Goal: Task Accomplishment & Management: Complete application form

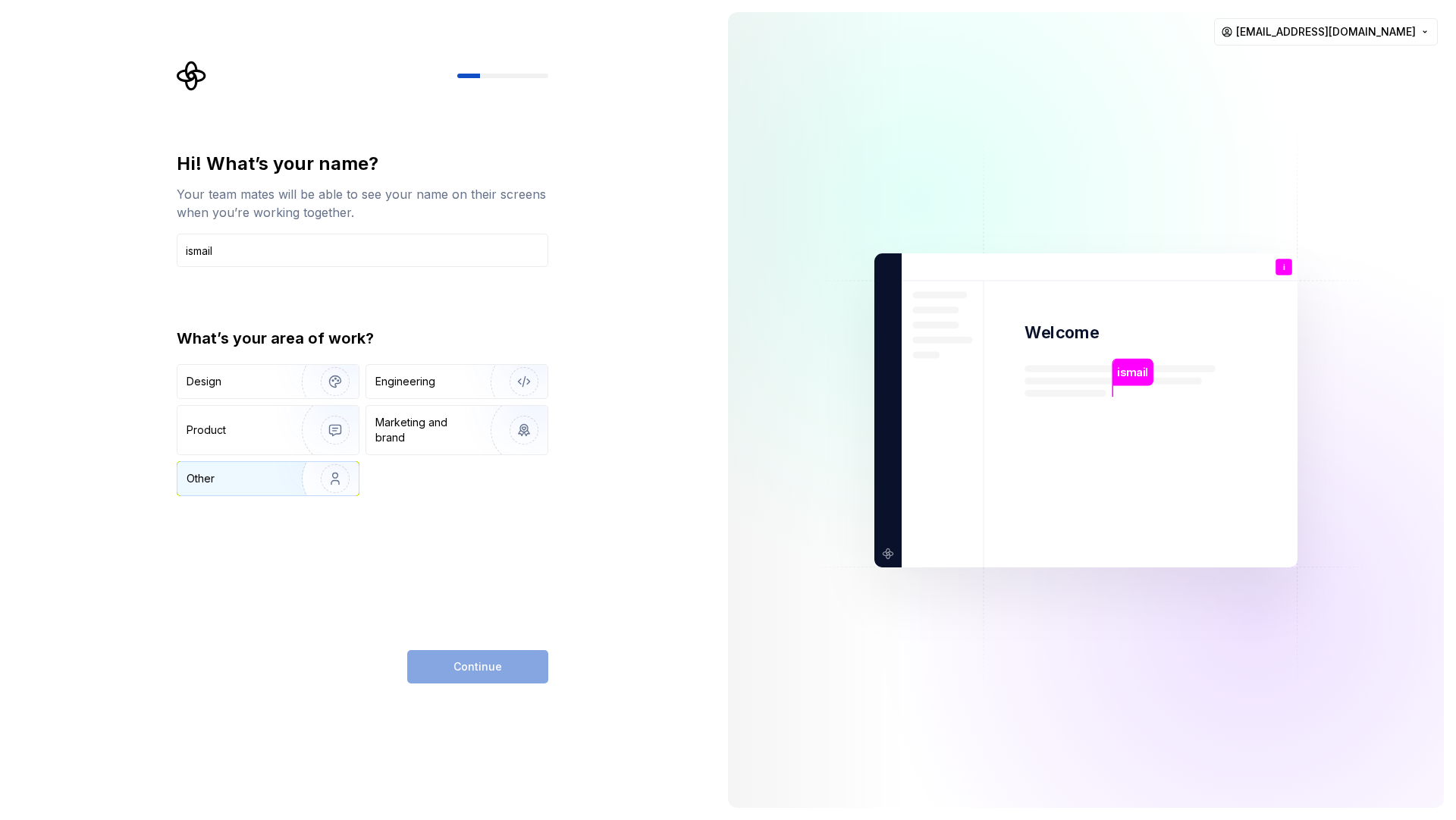
type input "ismail"
click at [253, 478] on div "Other" at bounding box center [231, 479] width 88 height 15
click at [496, 680] on button "Continue" at bounding box center [478, 666] width 141 height 33
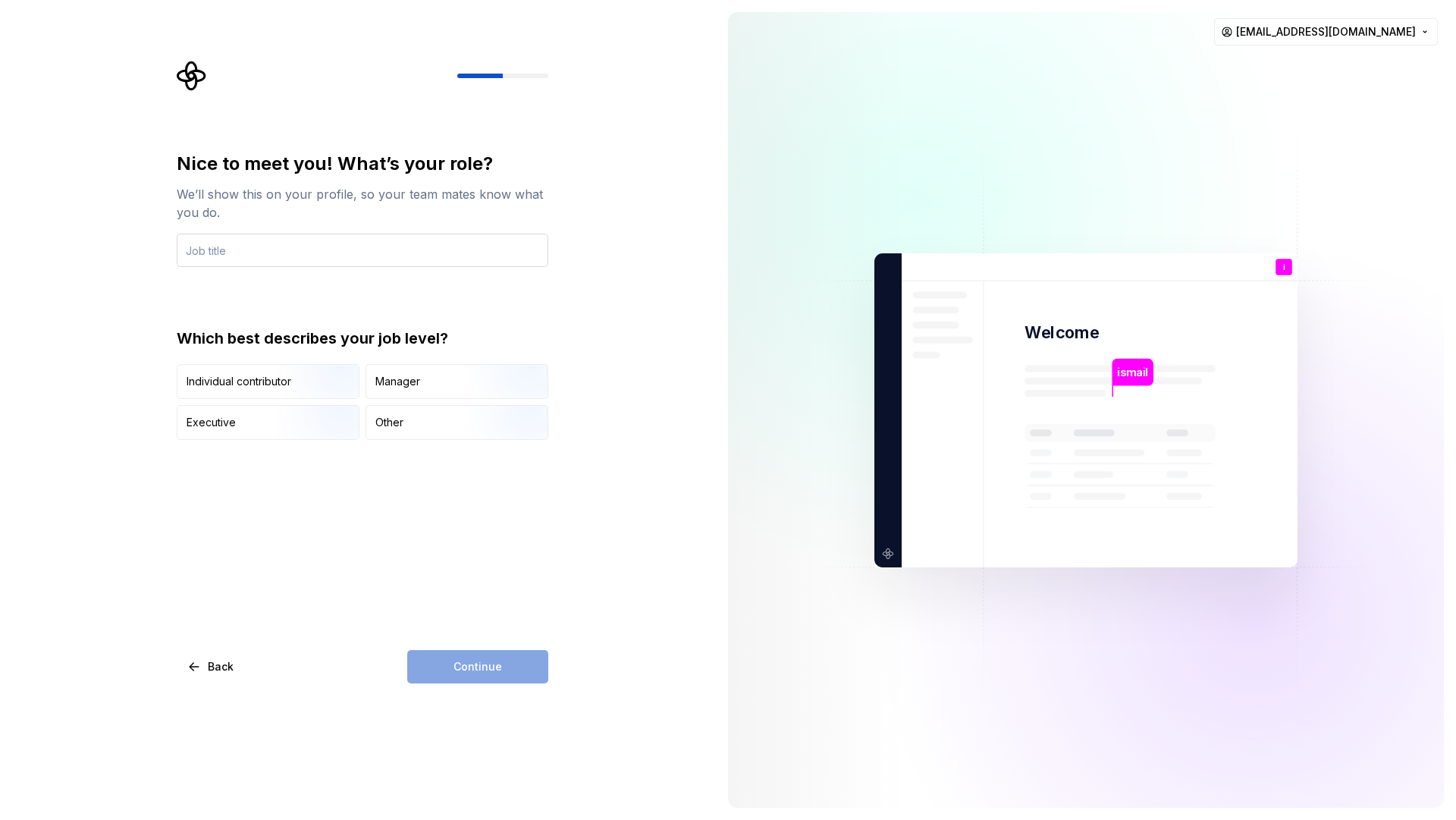
click at [347, 250] on input "text" at bounding box center [362, 250] width 371 height 33
type input "d"
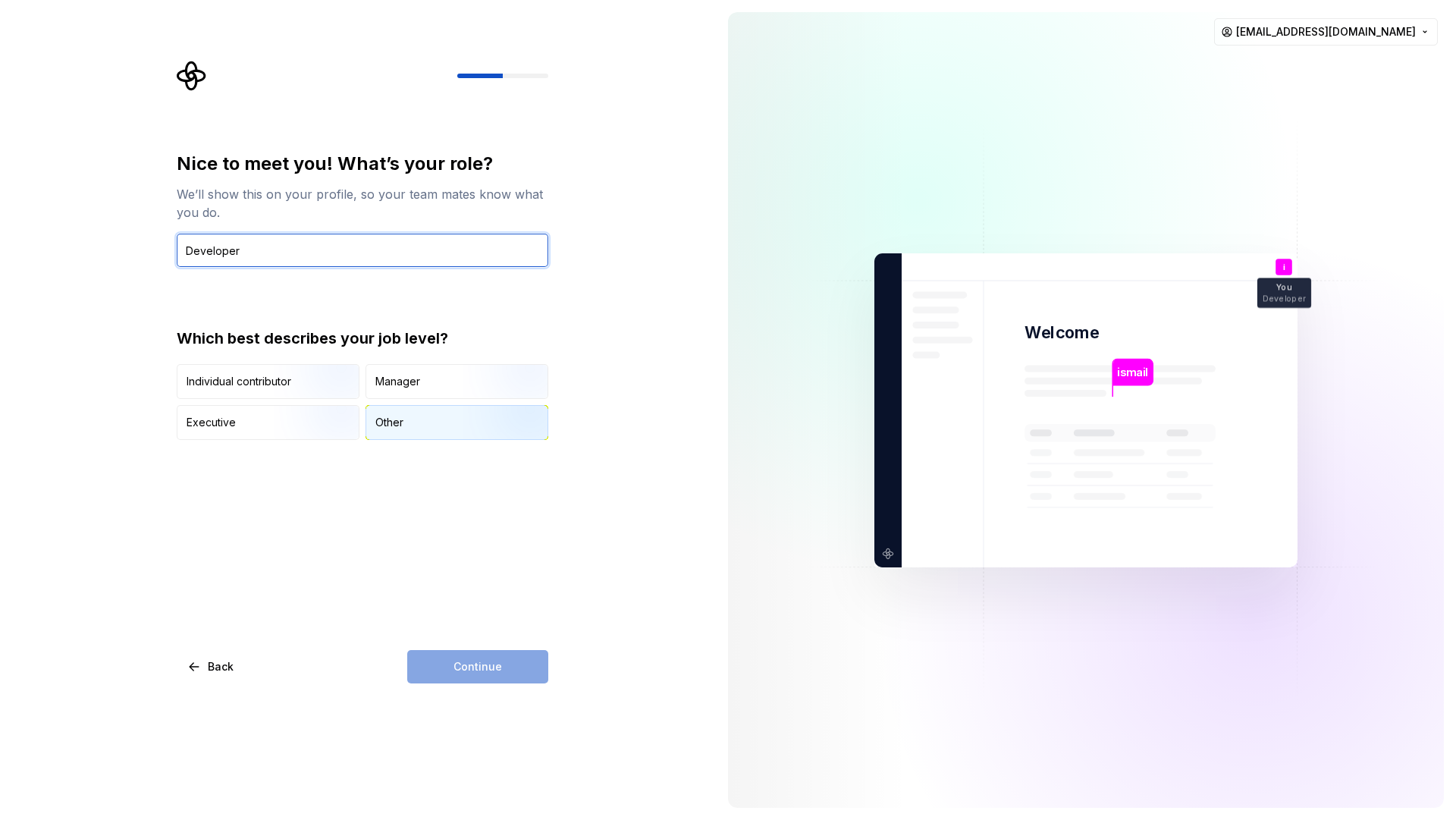
type input "Developer"
click at [397, 421] on div "Other" at bounding box center [389, 423] width 28 height 15
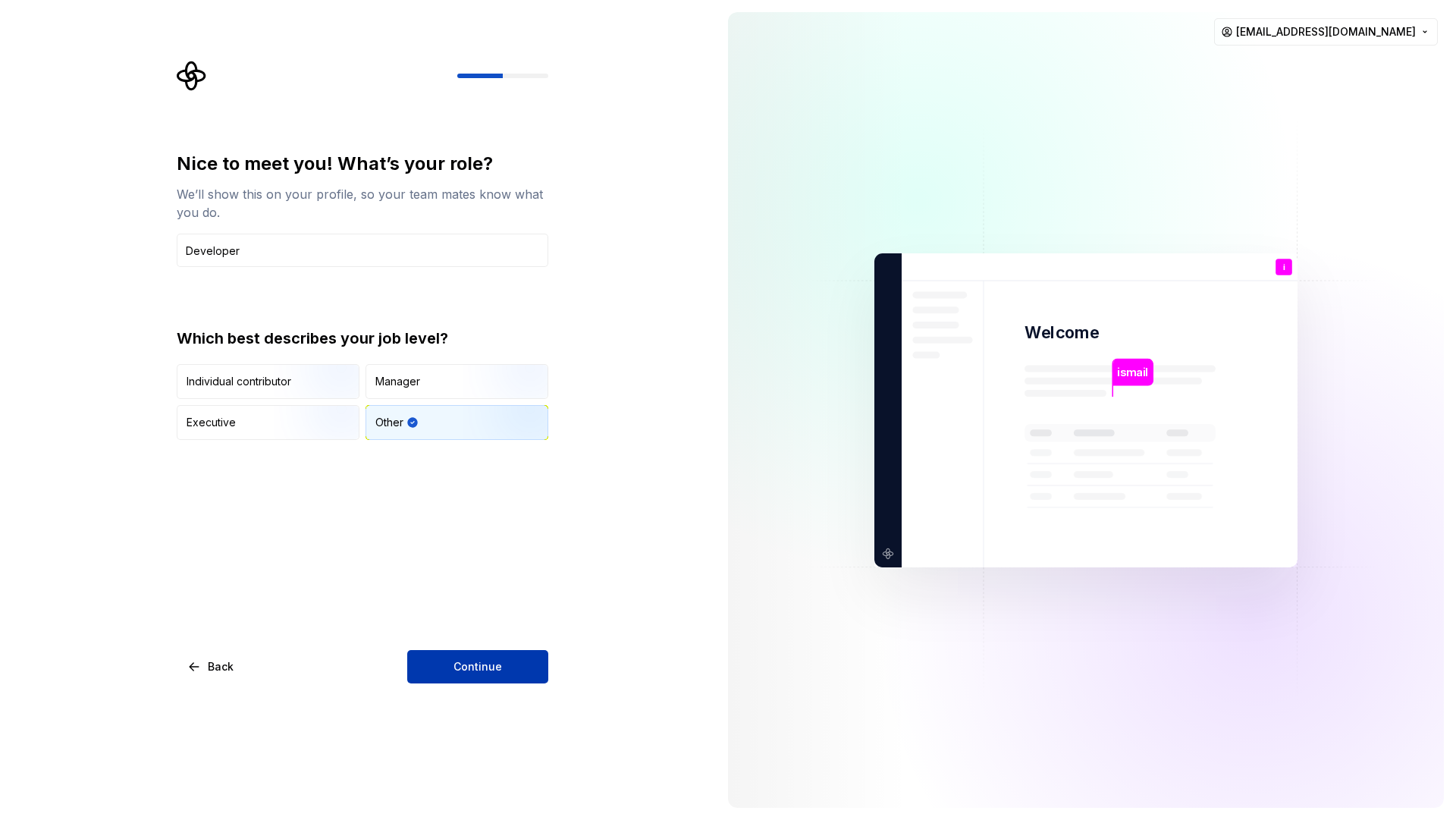
click at [493, 667] on span "Continue" at bounding box center [478, 667] width 49 height 15
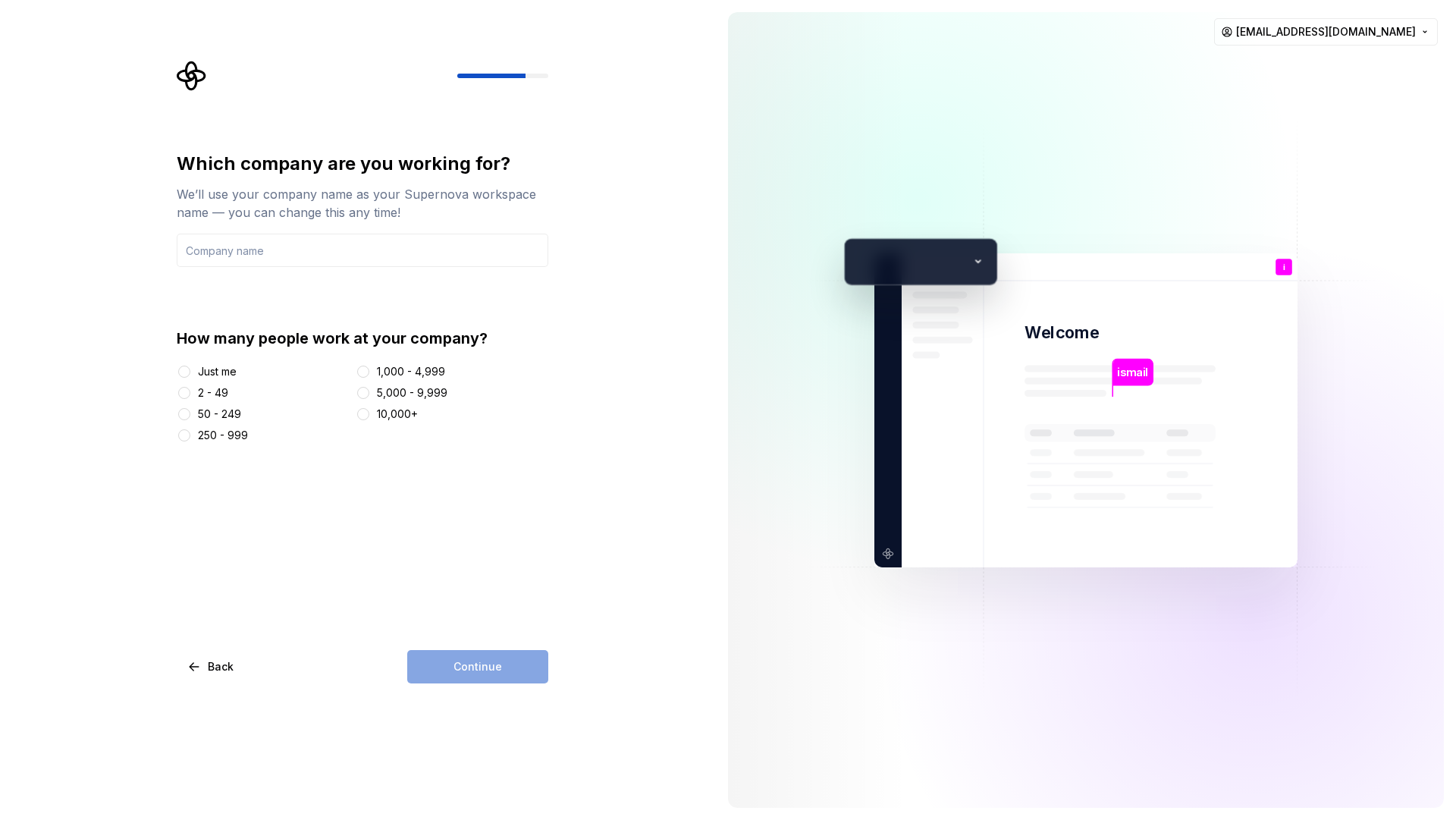
click at [235, 371] on div "Just me" at bounding box center [217, 372] width 39 height 15
click at [190, 371] on button "Just me" at bounding box center [184, 371] width 12 height 12
click at [500, 683] on div "Continue" at bounding box center [478, 666] width 141 height 33
click at [341, 257] on input "text" at bounding box center [362, 250] width 371 height 33
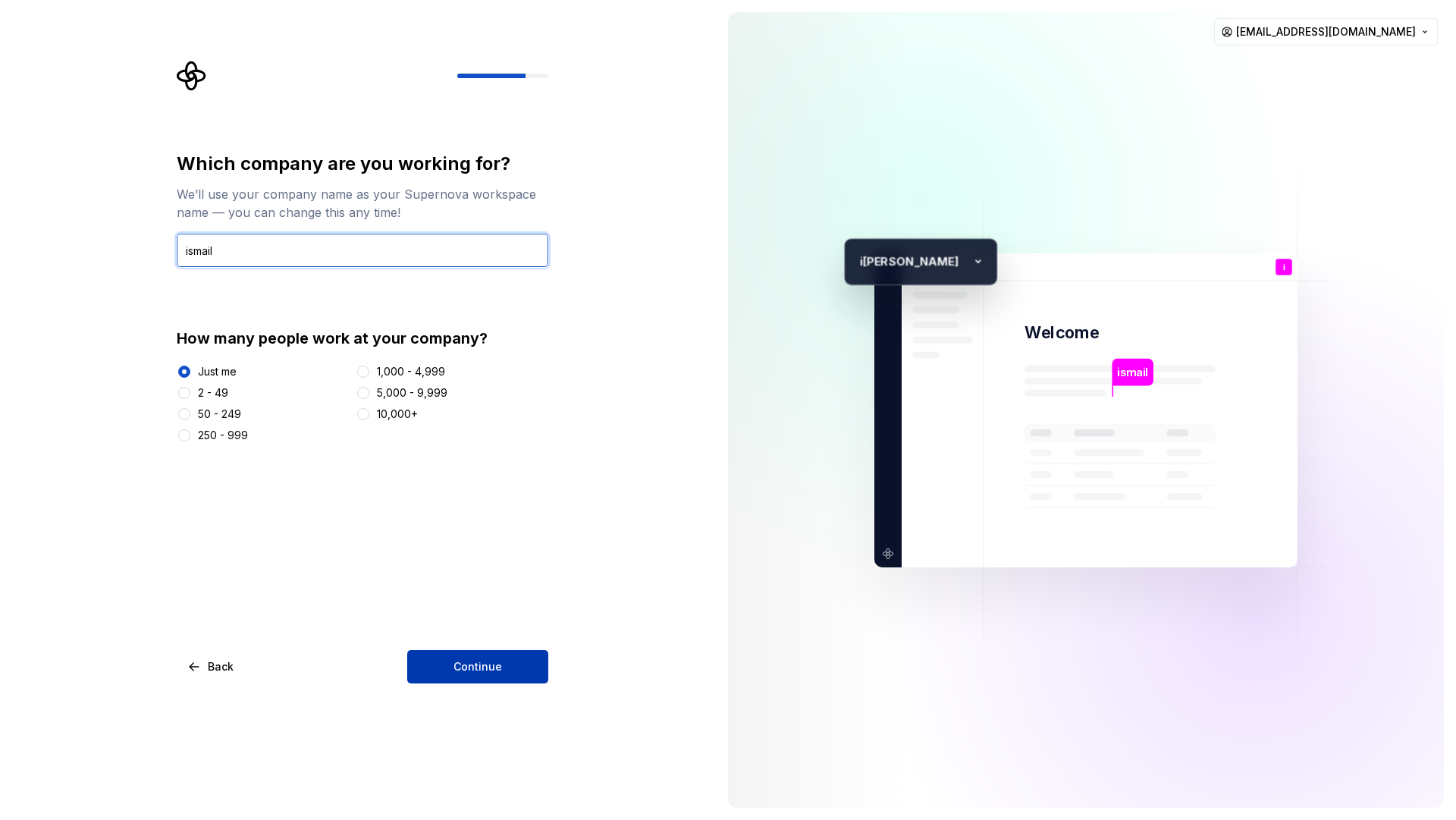
type input "ismail"
click at [433, 662] on button "Continue" at bounding box center [478, 666] width 141 height 33
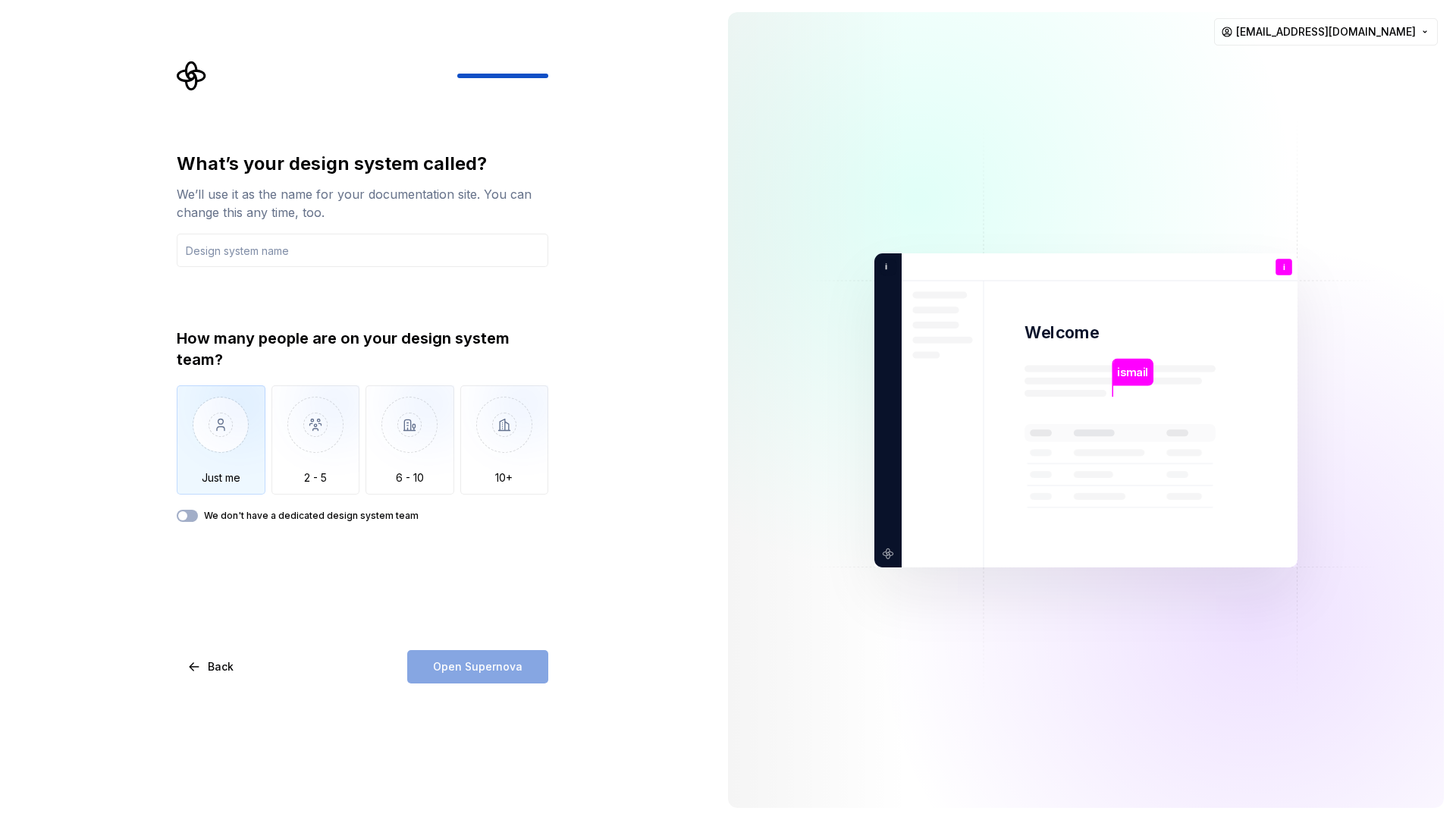
click at [220, 442] on img "button" at bounding box center [220, 436] width 88 height 102
click at [475, 666] on div "Open Supernova" at bounding box center [478, 666] width 141 height 33
click at [268, 252] on input "text" at bounding box center [362, 250] width 371 height 33
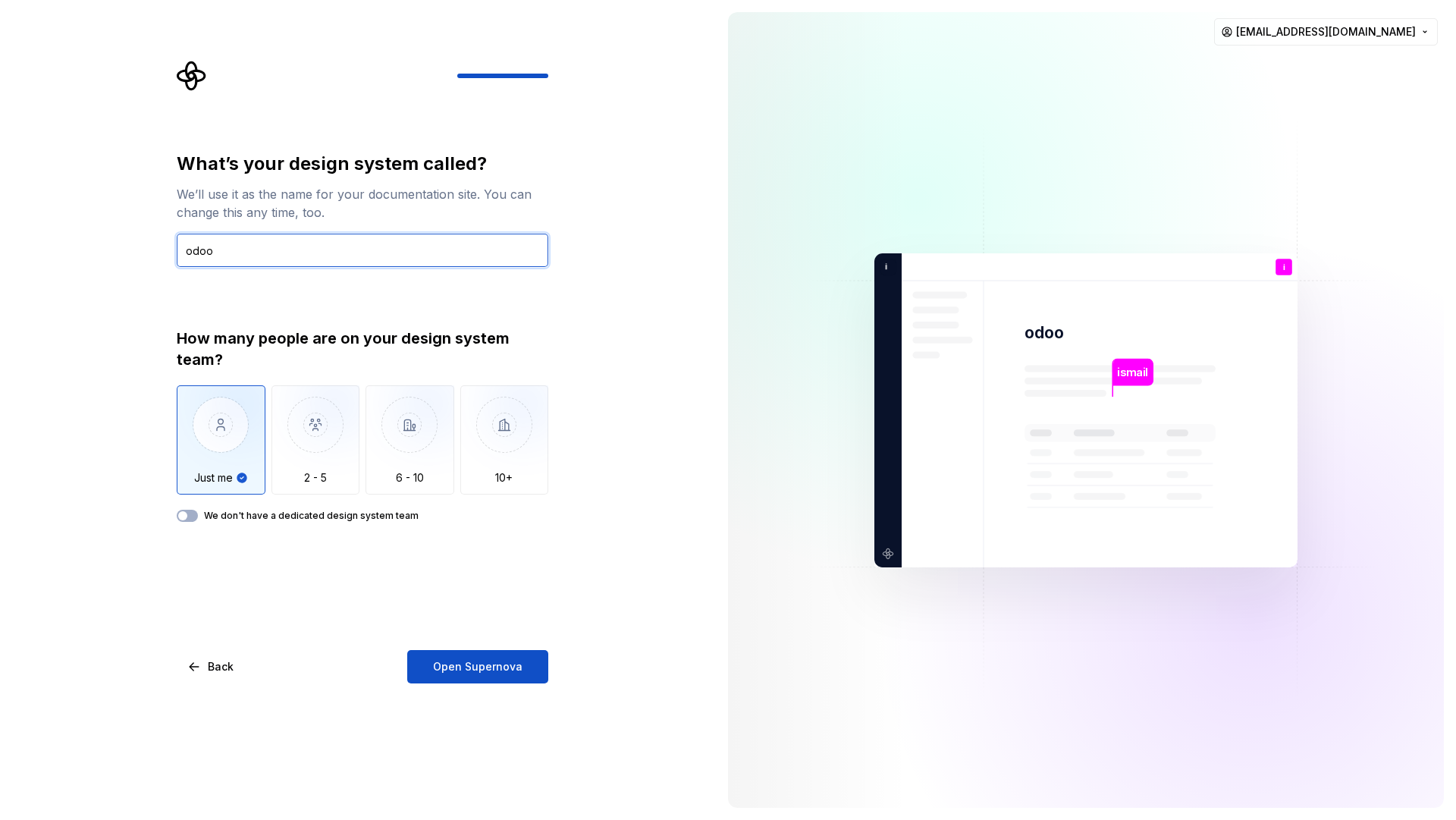
type input "odoo"
drag, startPoint x: 532, startPoint y: 643, endPoint x: 531, endPoint y: 653, distance: 10.0
click at [532, 644] on div "What’s your design system called? We’ll use it as the name for your documentati…" at bounding box center [362, 418] width 371 height 532
click at [532, 666] on button "Open Supernova" at bounding box center [478, 666] width 141 height 33
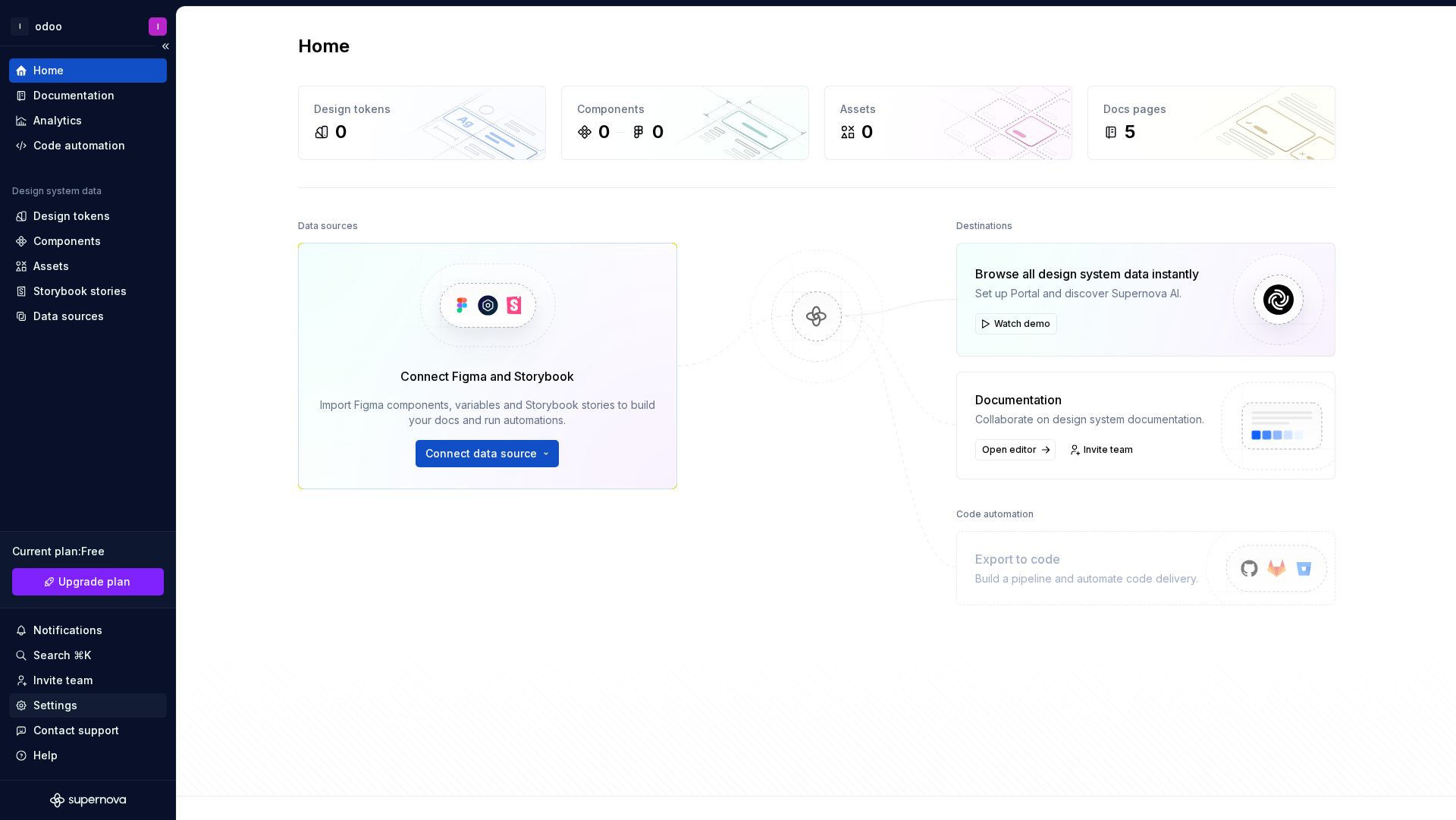
click at [86, 707] on div "Settings" at bounding box center [88, 706] width 146 height 15
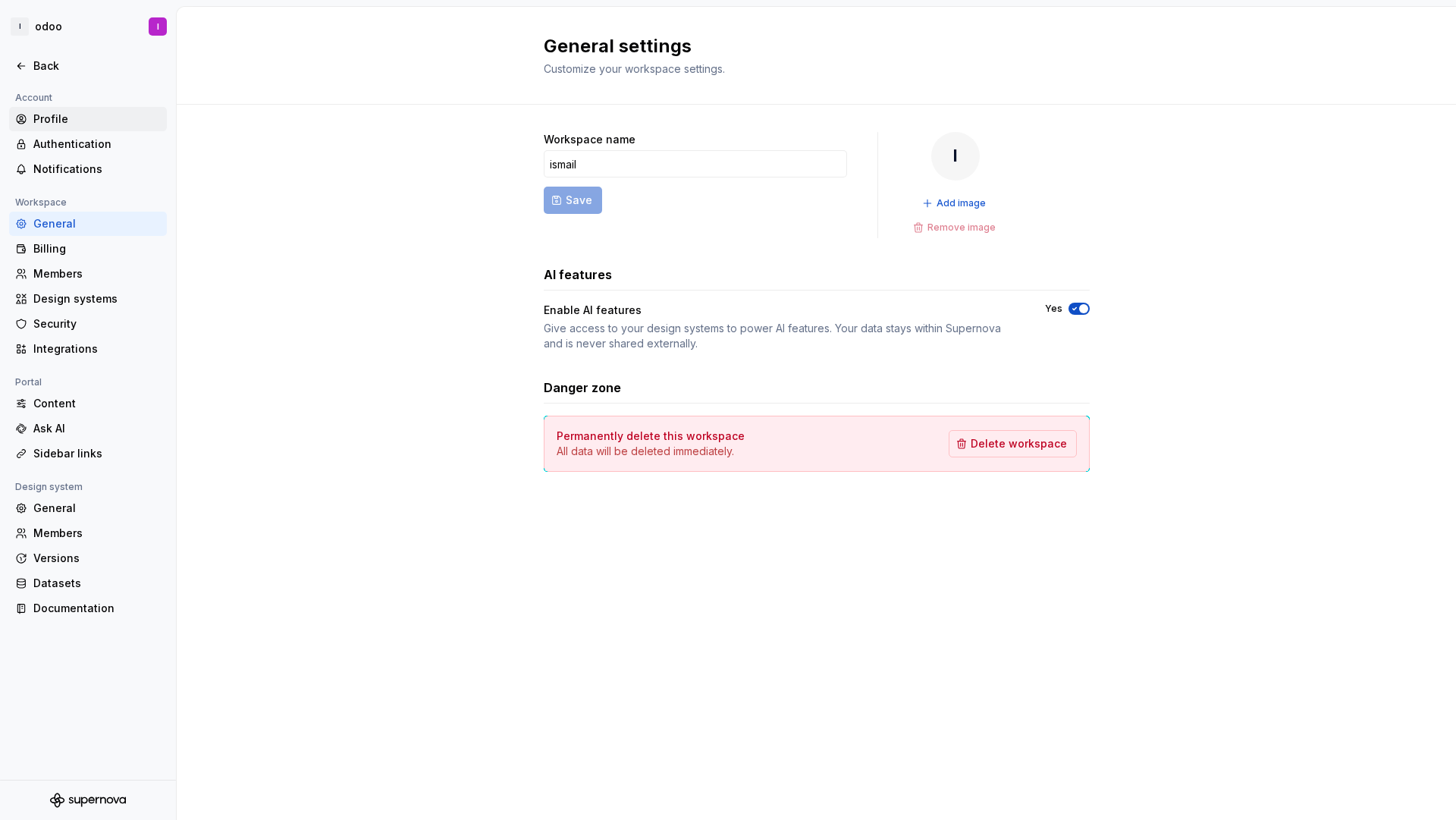
click at [81, 127] on div "Profile" at bounding box center [88, 119] width 158 height 24
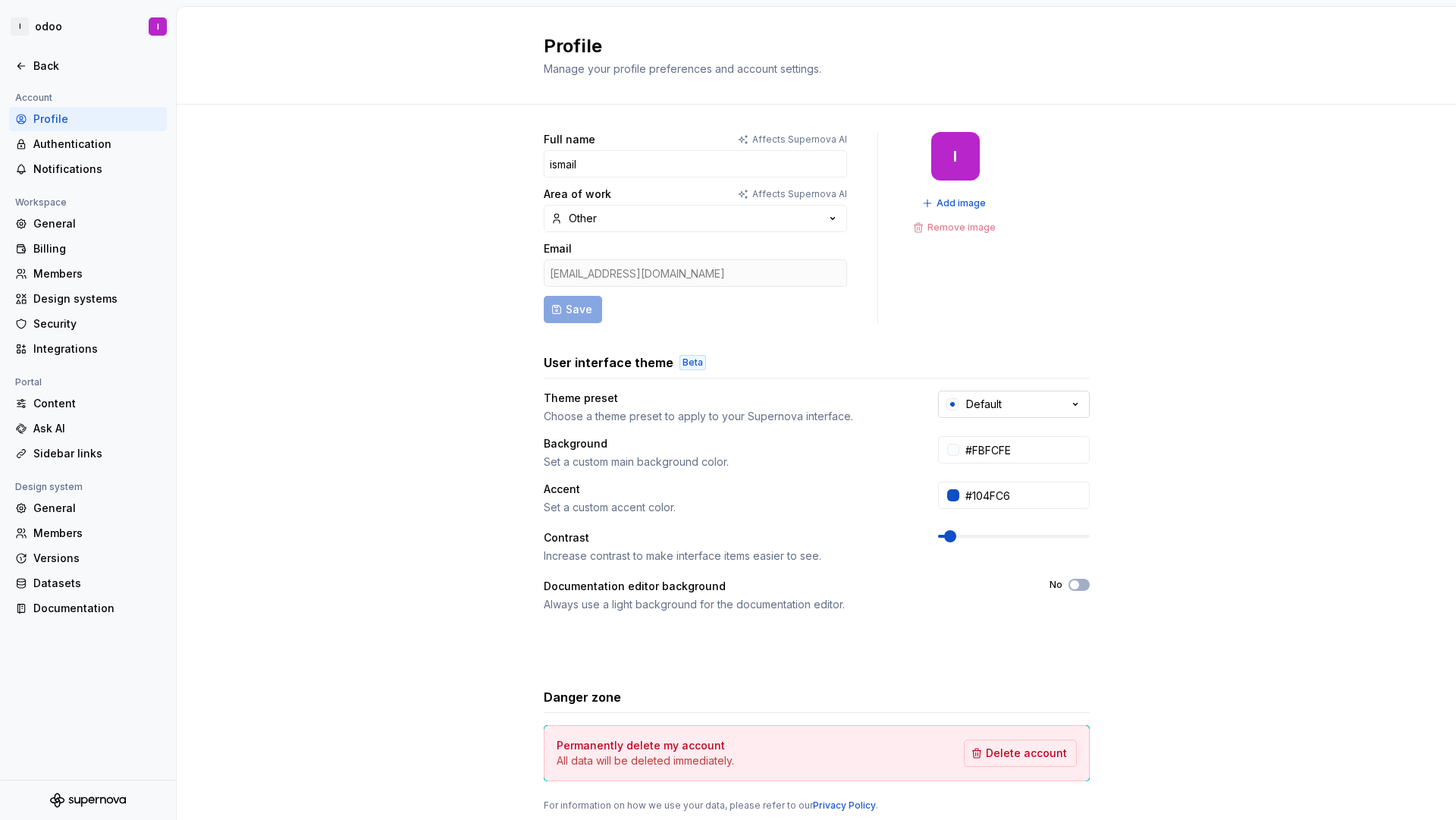
click at [1044, 401] on button "Default" at bounding box center [1014, 405] width 152 height 27
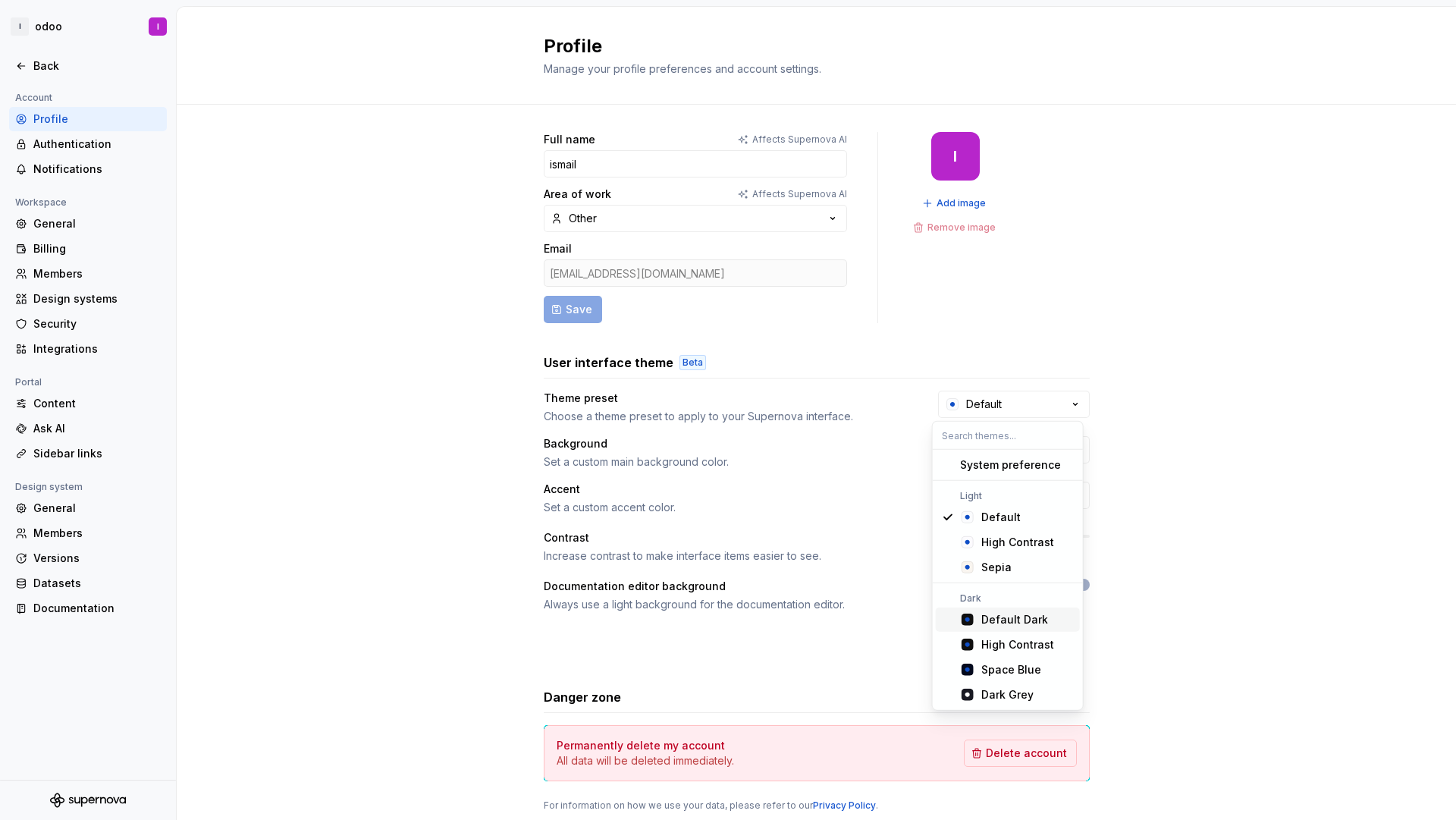
click at [997, 612] on div "Default Dark" at bounding box center [1015, 620] width 67 height 15
type input "#101010"
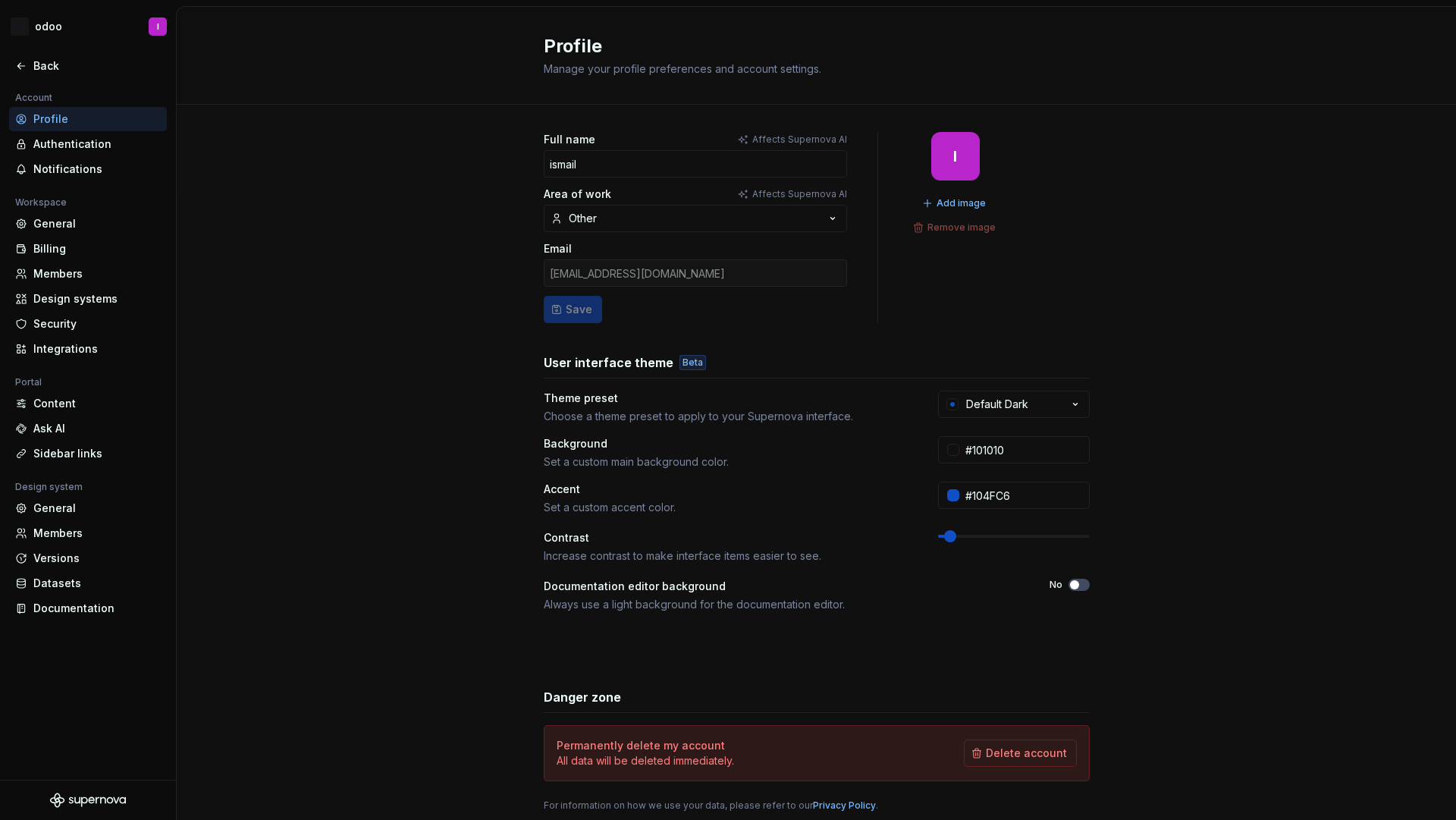
click at [1239, 551] on div "Full name Affects Supernova AI ismail Area of work Affects Supernova AI Other E…" at bounding box center [816, 487] width 1279 height 765
click at [55, 58] on div "Back" at bounding box center [97, 66] width 128 height 15
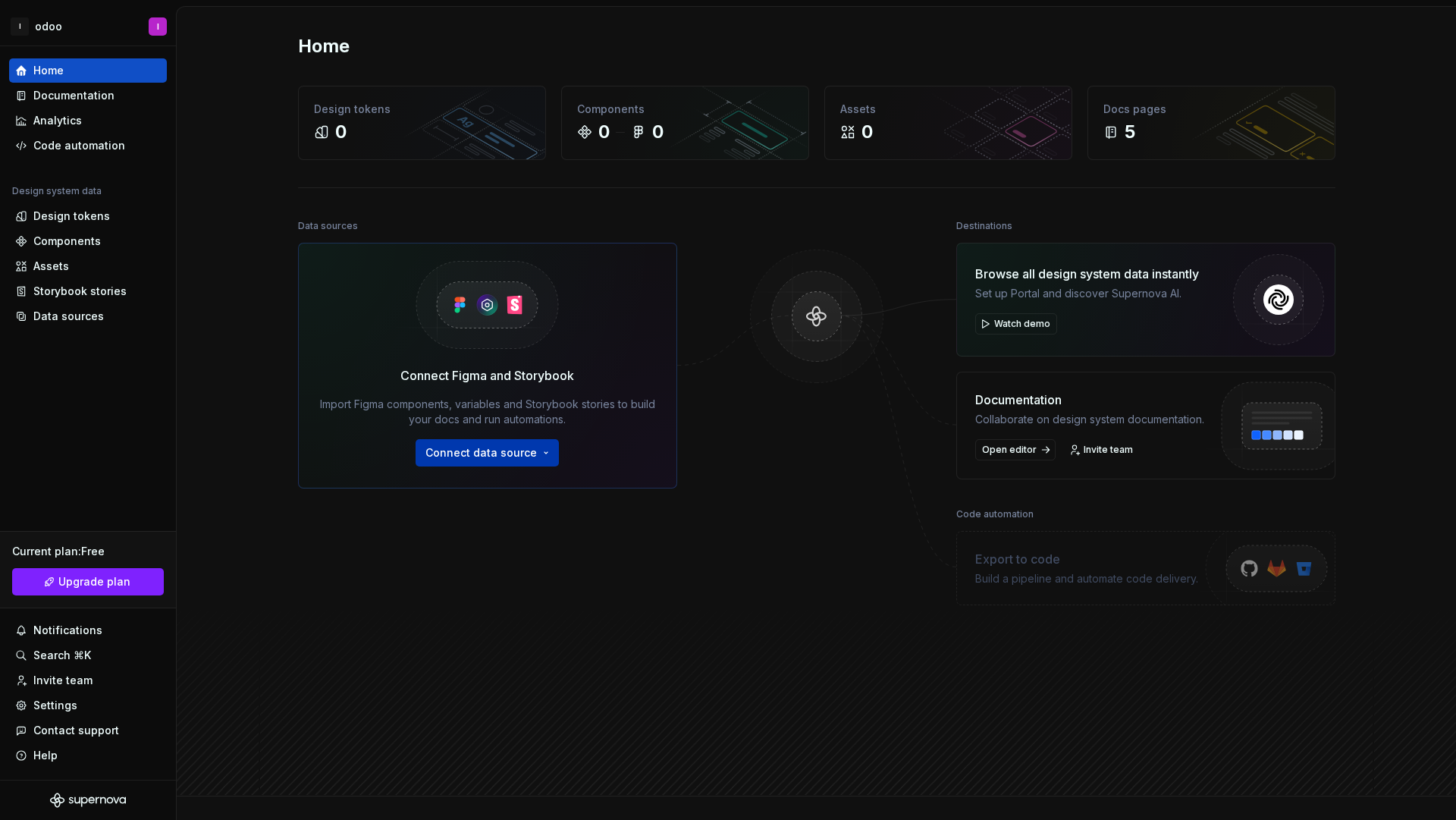
click at [525, 461] on button "Connect data source" at bounding box center [487, 453] width 143 height 27
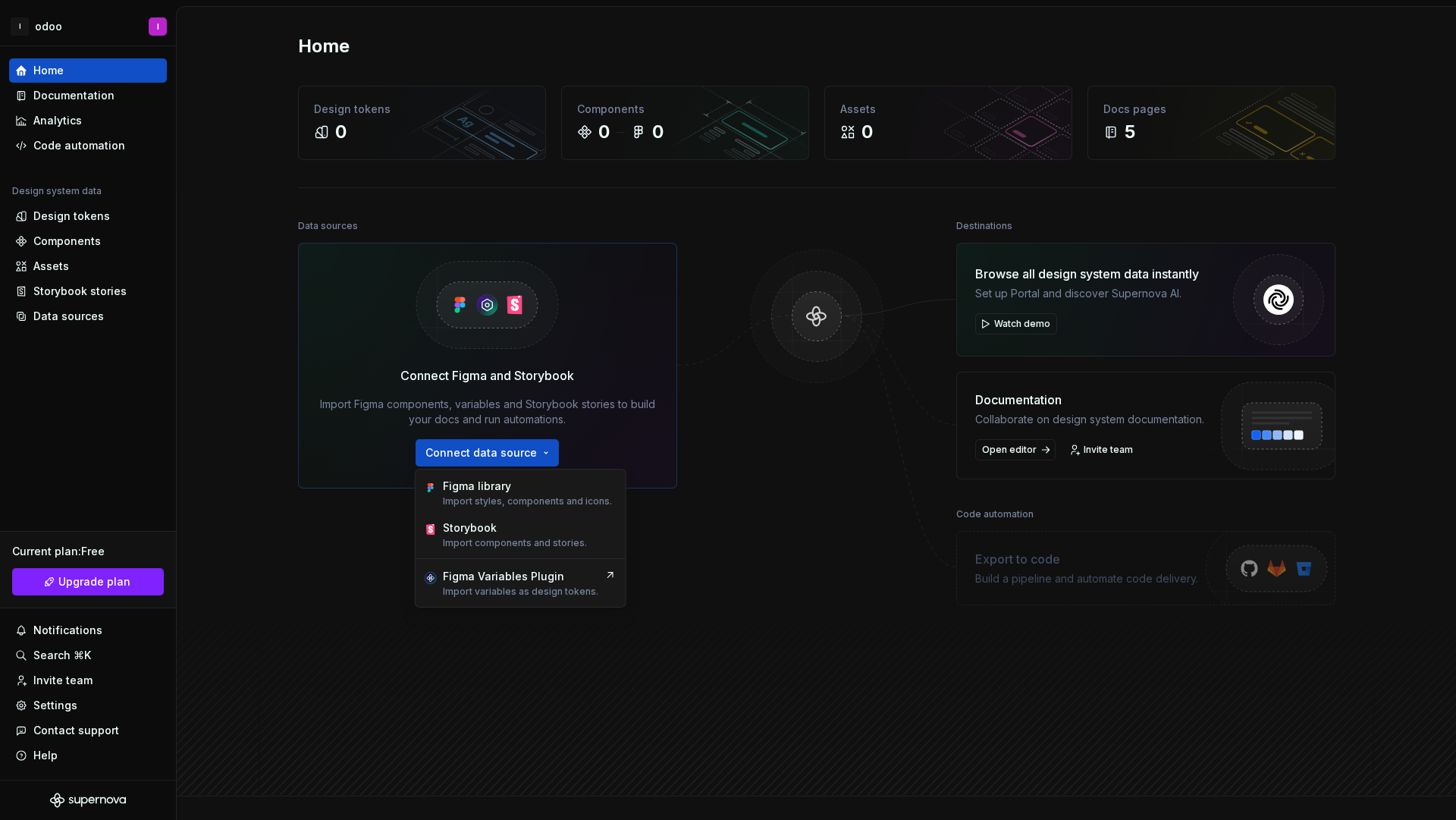
click at [587, 642] on div "Data sources Connect Figma and Storybook Import Figma components, variables and…" at bounding box center [488, 461] width 379 height 492
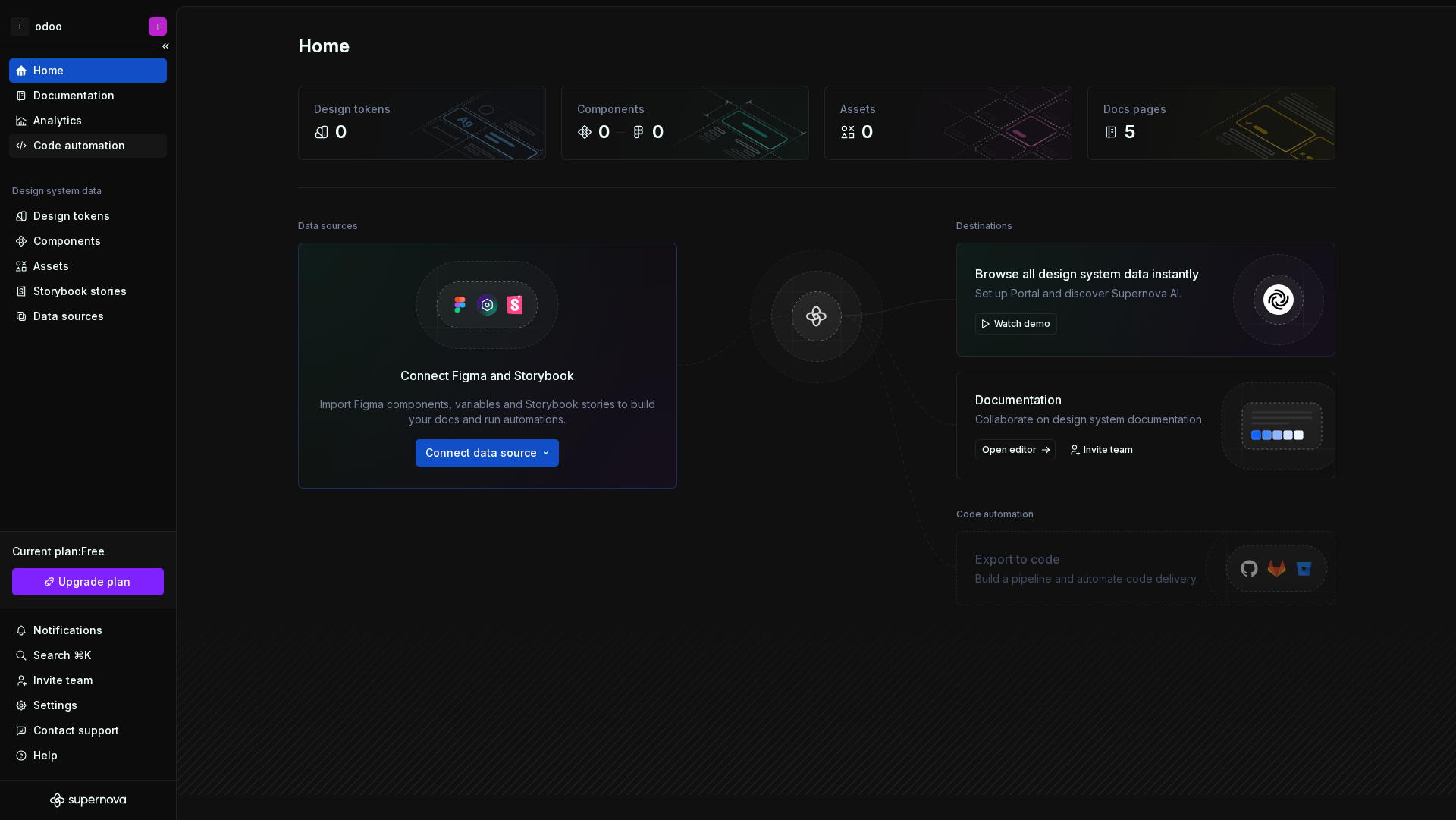
click at [81, 150] on div "Code automation" at bounding box center [79, 146] width 92 height 15
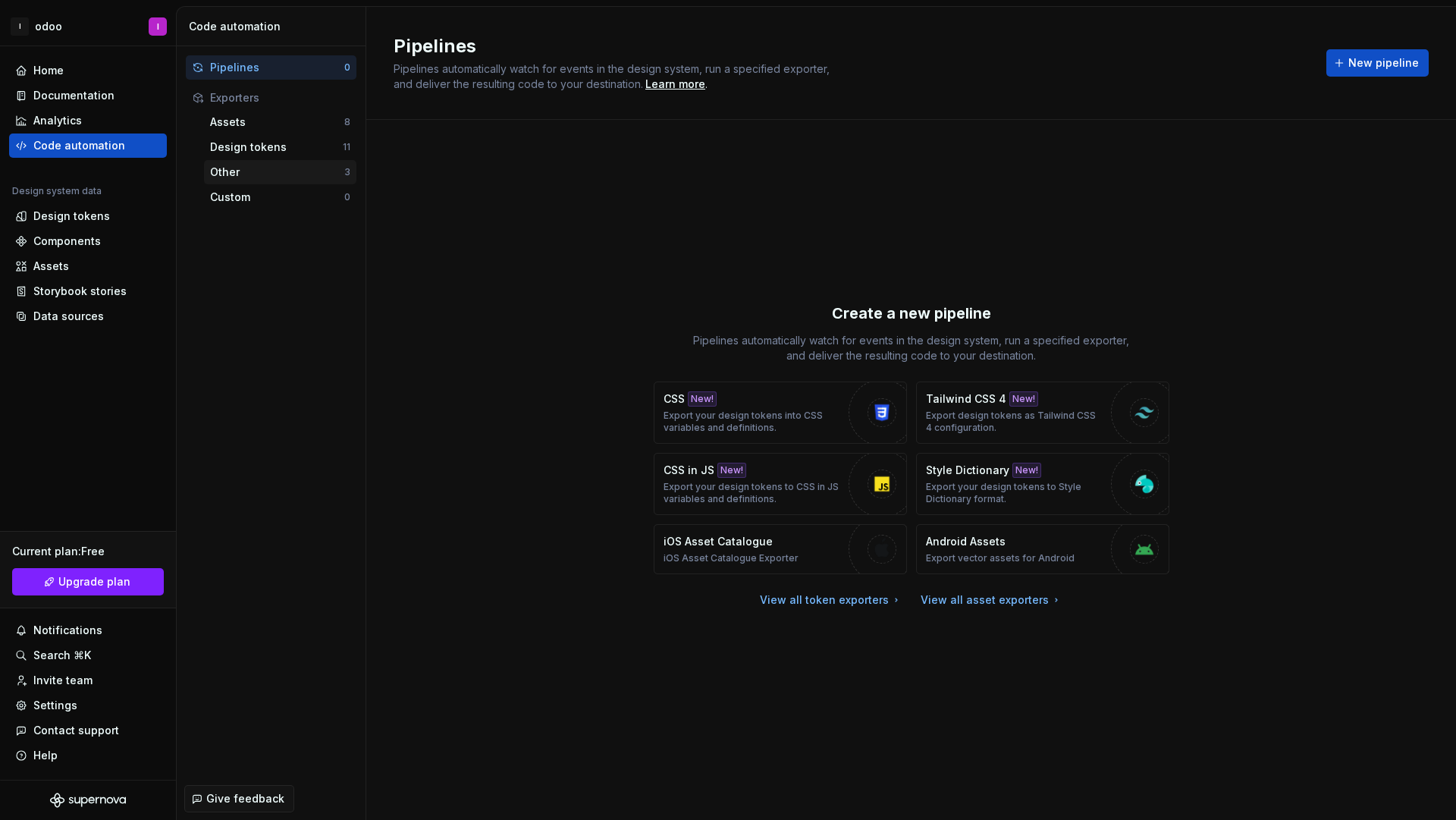
click at [233, 172] on div "Other" at bounding box center [277, 172] width 135 height 15
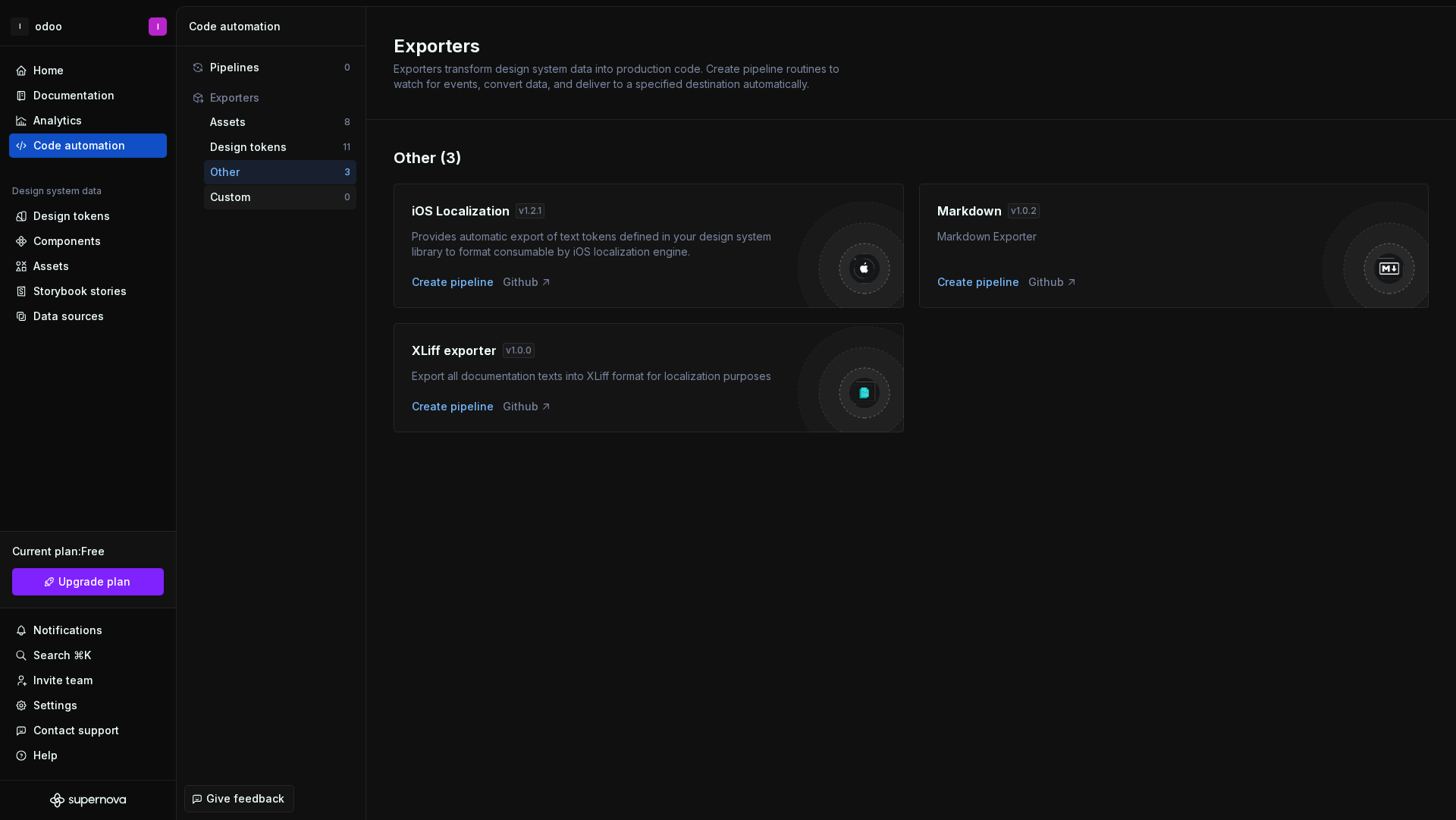
click at [249, 196] on div "Custom" at bounding box center [277, 197] width 135 height 15
